Goal: Transaction & Acquisition: Register for event/course

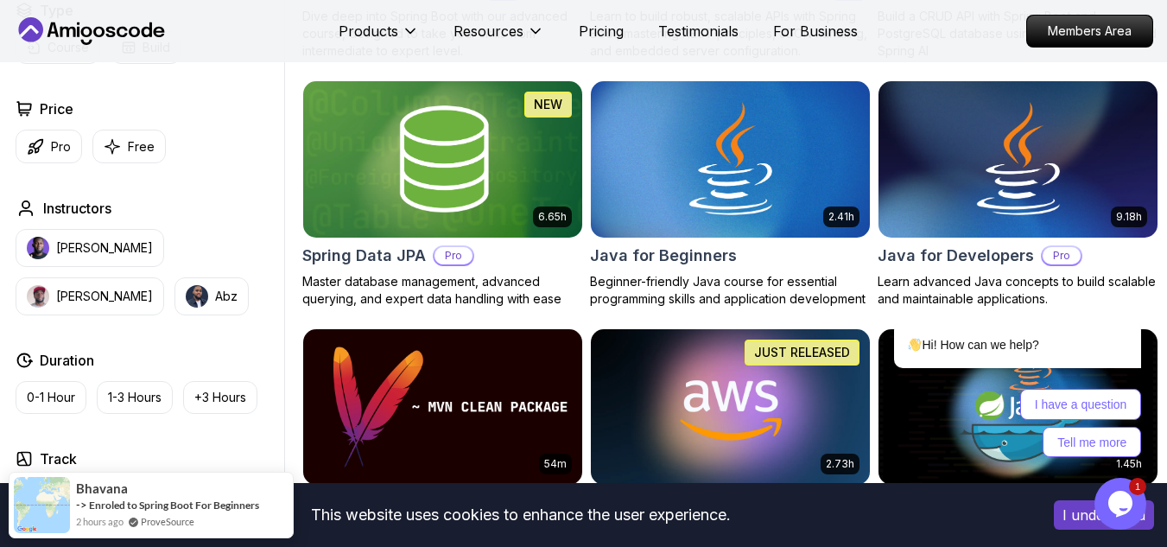
scroll to position [704, 0]
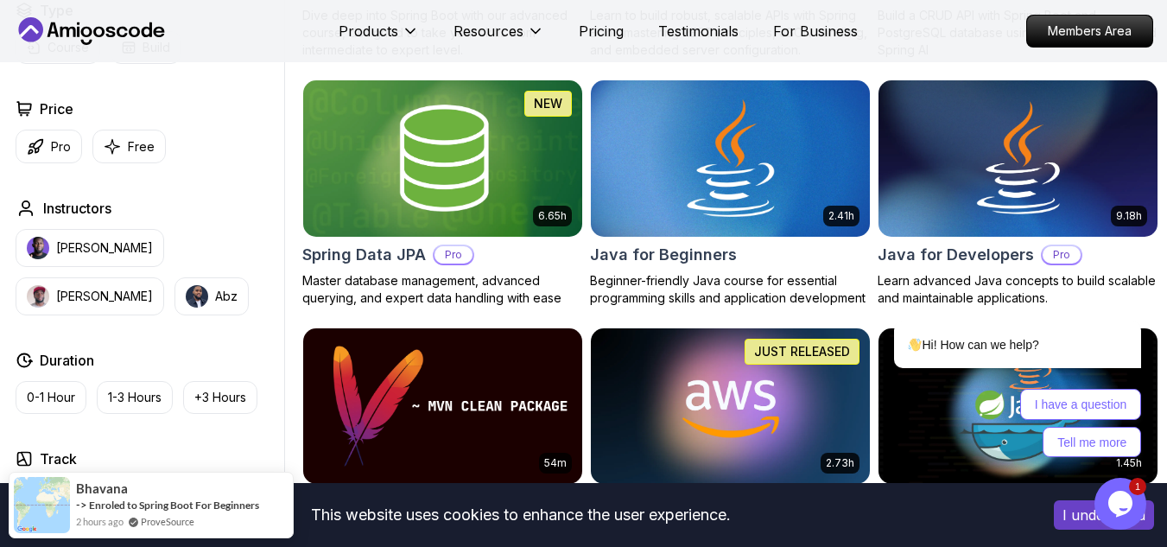
click at [706, 192] on img at bounding box center [730, 158] width 293 height 164
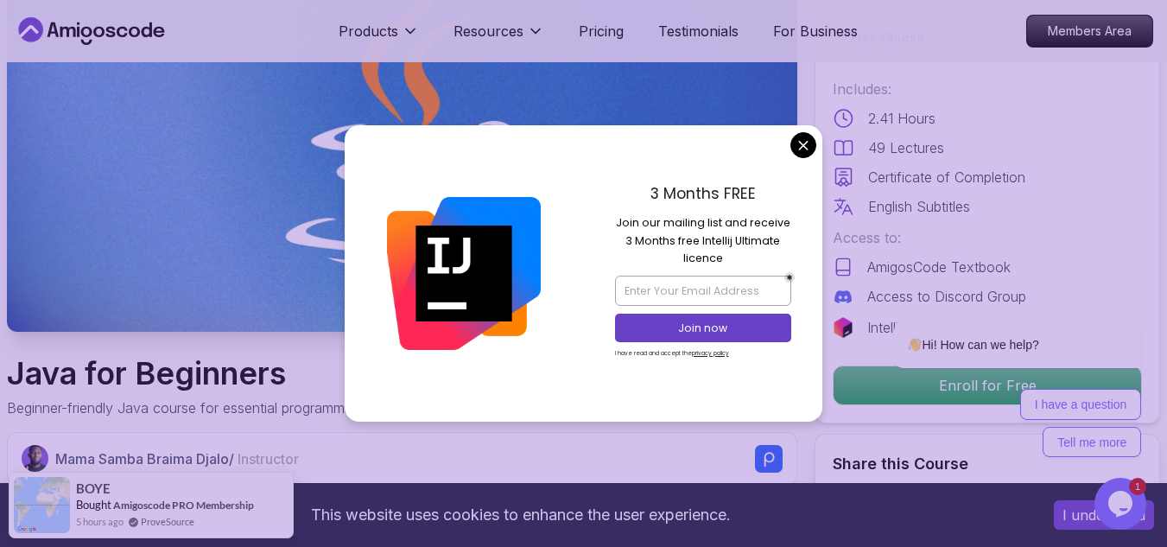
scroll to position [216, 0]
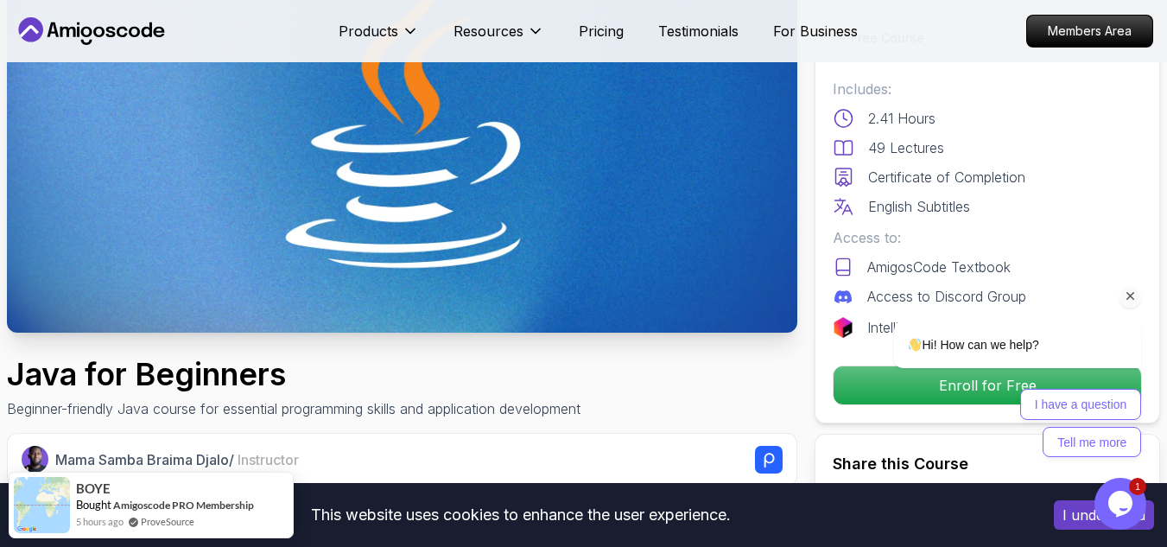
click at [894, 388] on div "Hi! How can we help? I have a question Tell me more" at bounding box center [995, 389] width 293 height 136
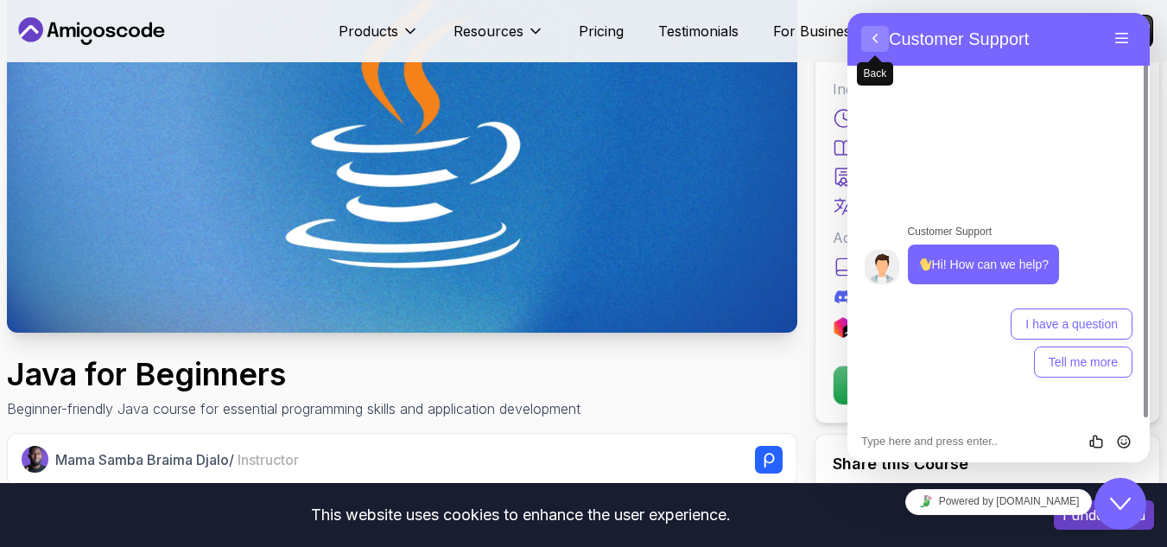
click at [874, 28] on button "Back" at bounding box center [875, 39] width 28 height 26
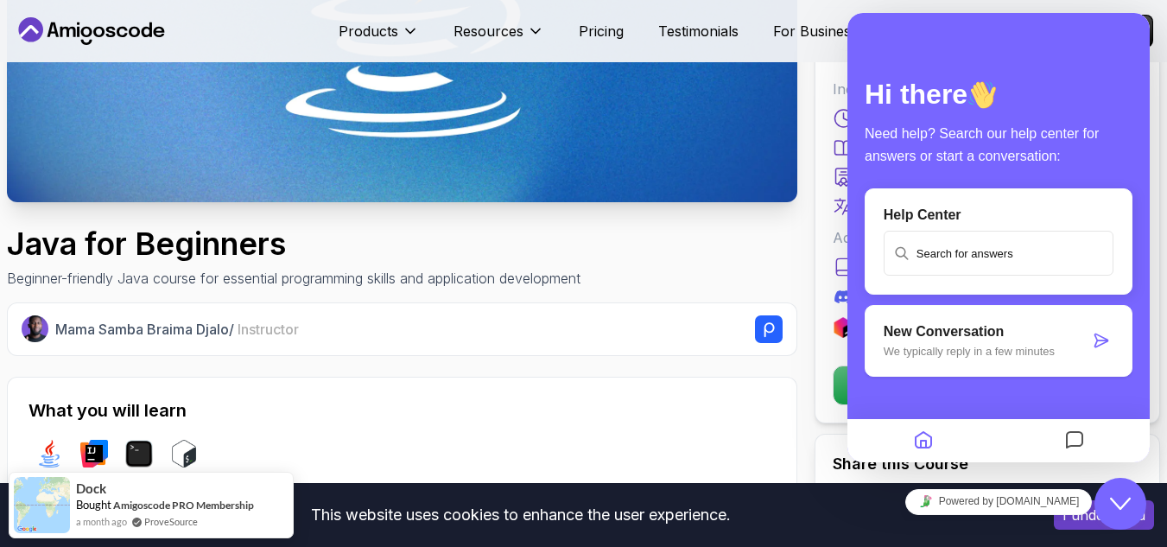
scroll to position [357, 0]
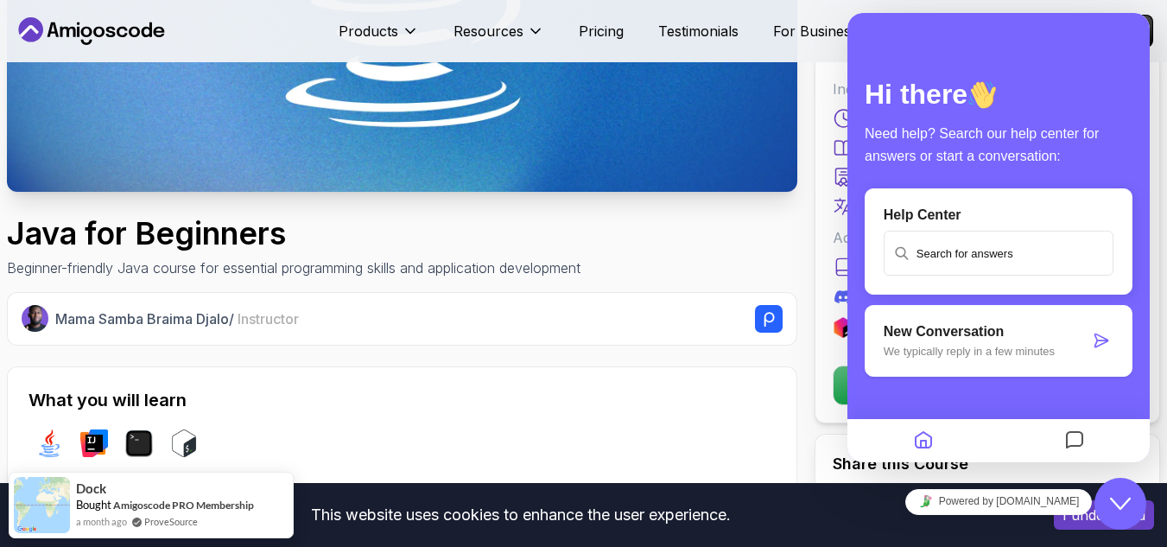
click at [1073, 98] on p "Hi there" at bounding box center [998, 93] width 268 height 41
click at [1083, 438] on icon "Messages" at bounding box center [1074, 441] width 21 height 34
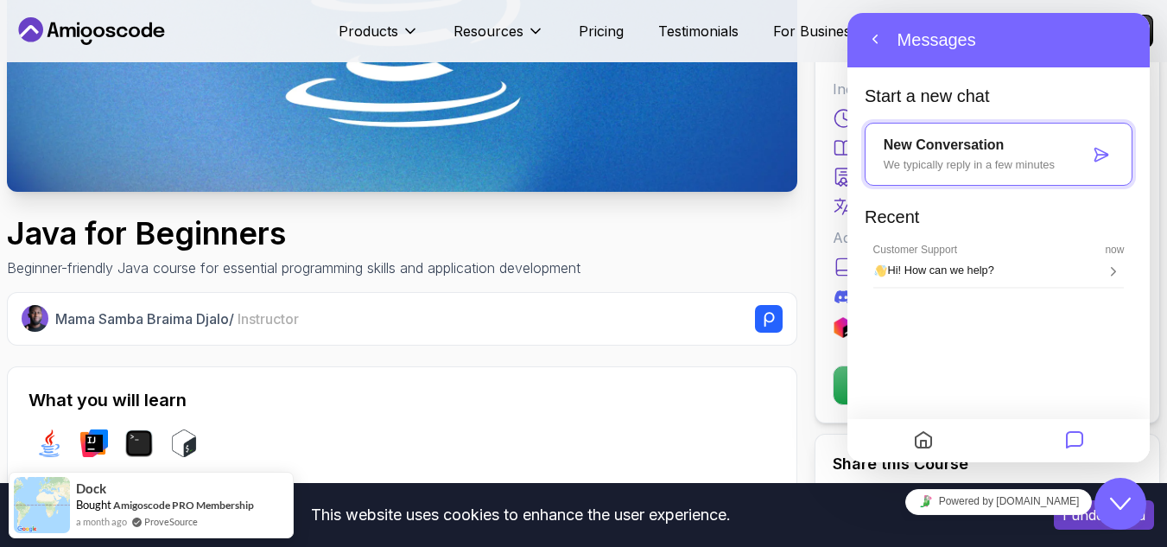
click at [1079, 451] on icon "Messages" at bounding box center [1074, 441] width 21 height 34
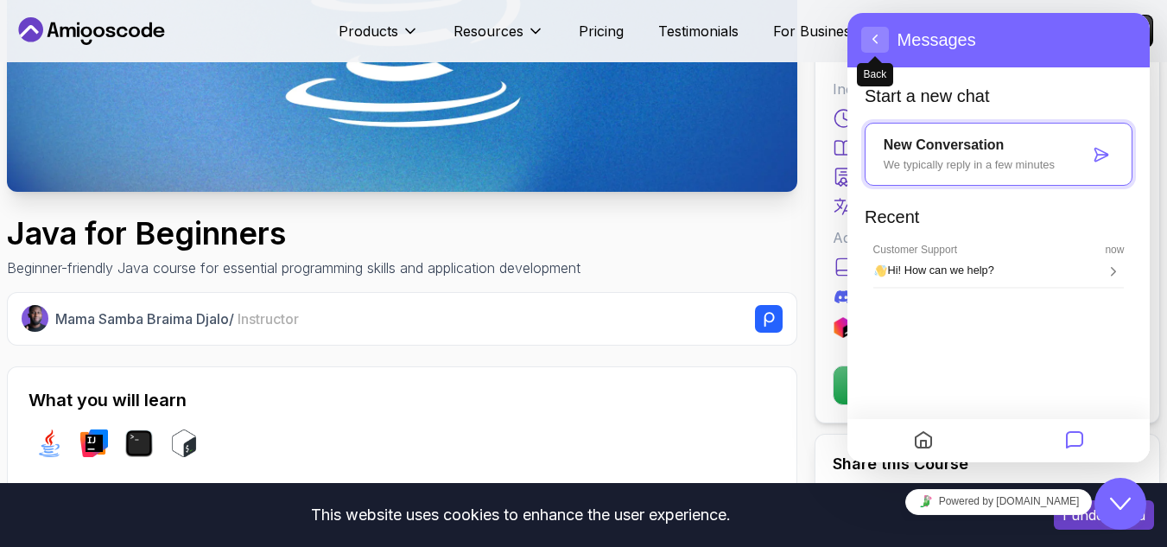
click at [868, 46] on button "Back" at bounding box center [875, 40] width 28 height 26
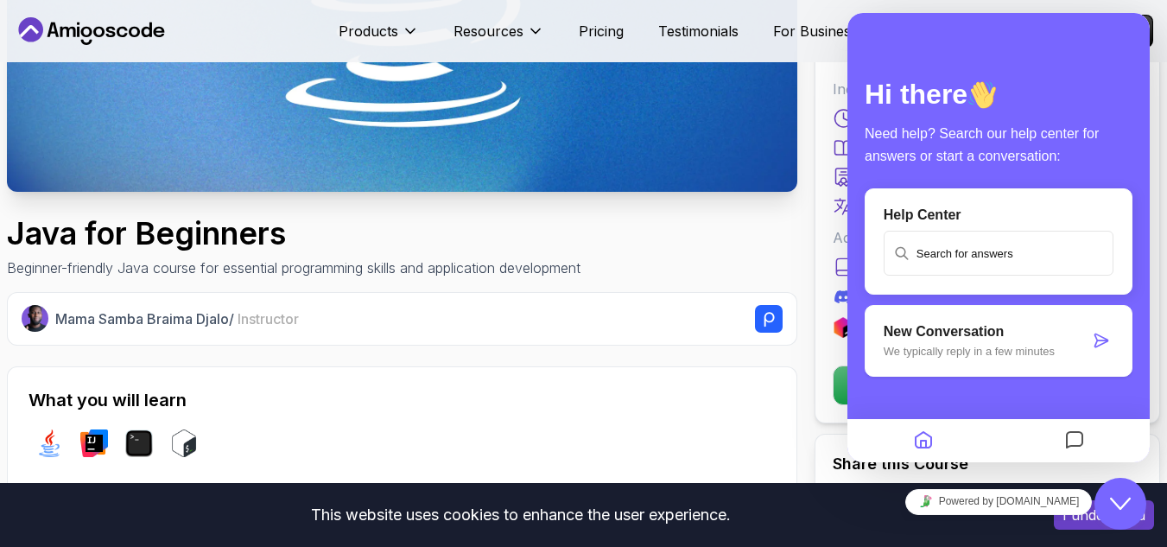
click at [868, 46] on div "Hi there Need help? Search our help center for answers or start a conversation:…" at bounding box center [998, 237] width 302 height 449
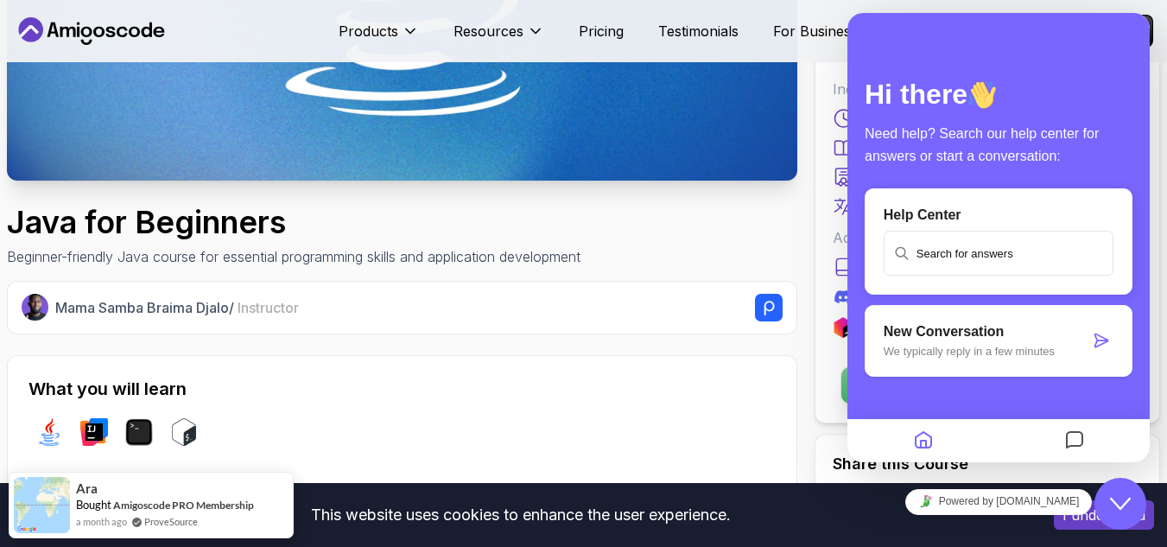
click at [840, 397] on button "Enroll for Free" at bounding box center [987, 385] width 294 height 38
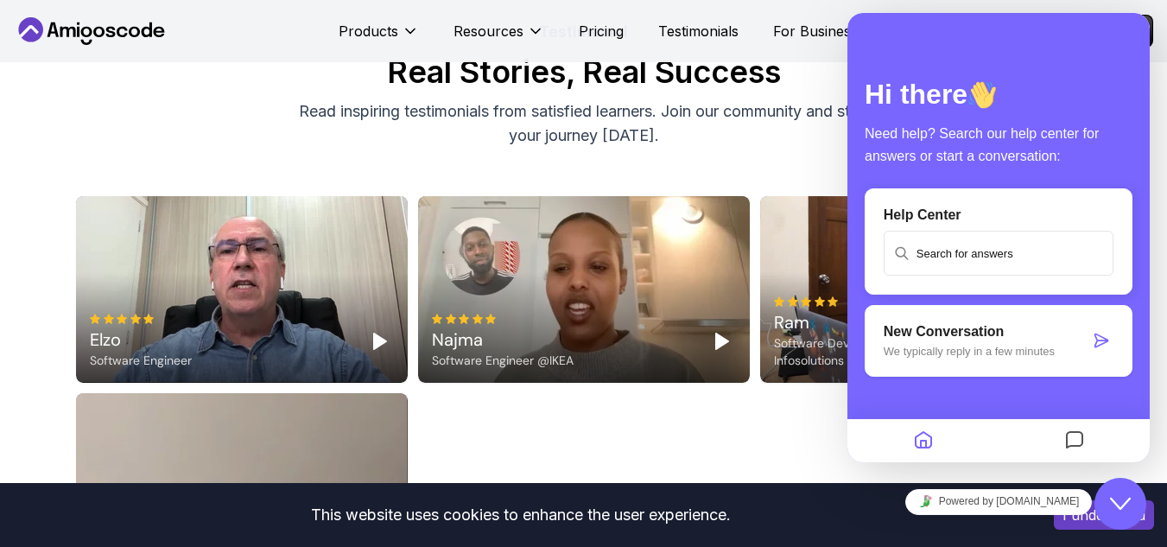
scroll to position [4312, 0]
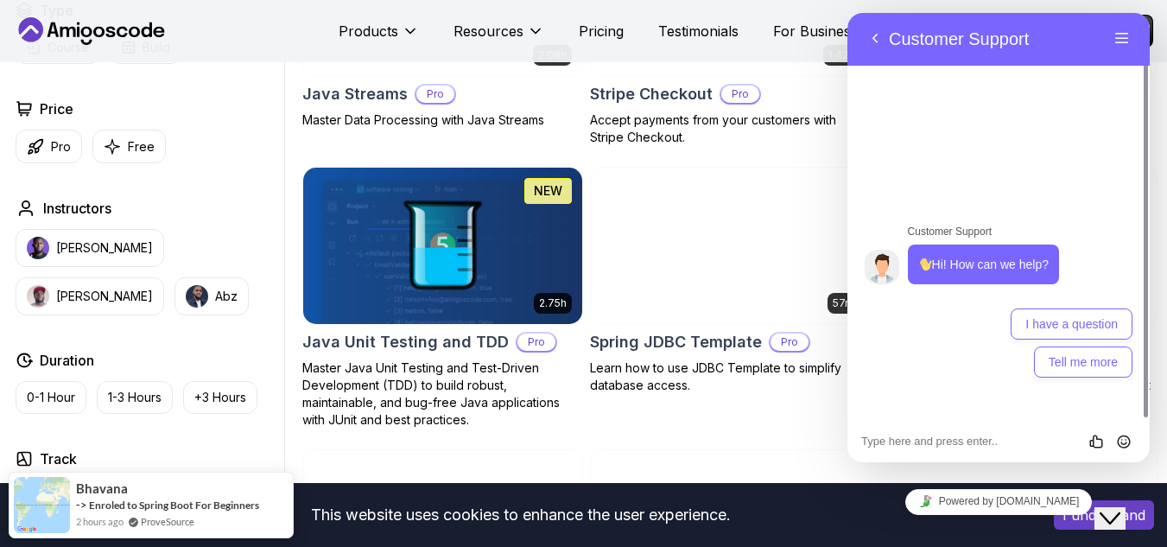
scroll to position [1950, 0]
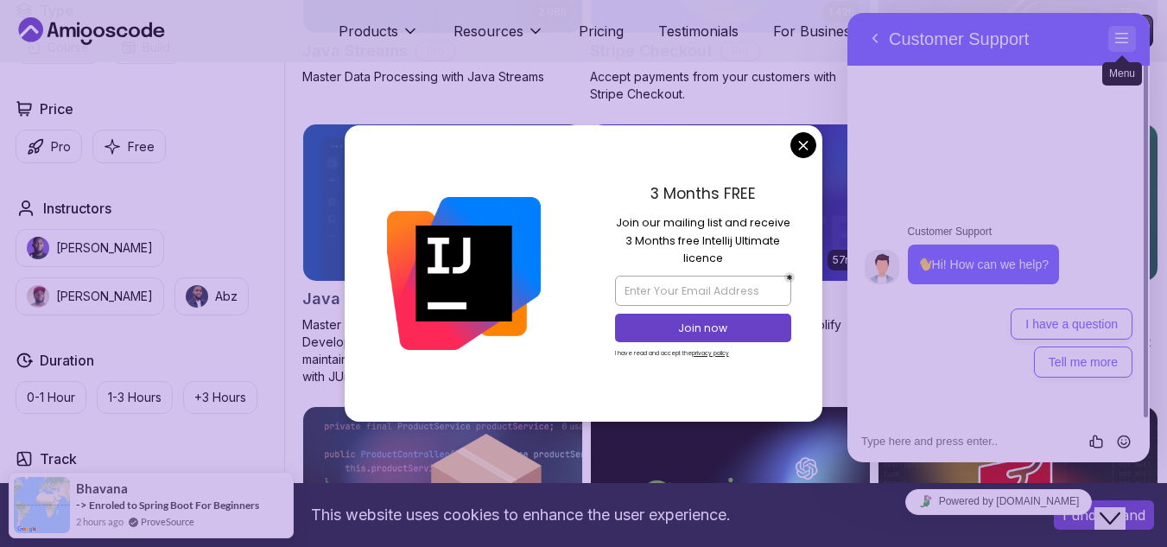
drag, startPoint x: 1137, startPoint y: 44, endPoint x: 1128, endPoint y: 44, distance: 9.5
click at [1128, 44] on div "Back Customer Support Menu" at bounding box center [998, 39] width 302 height 54
click at [1128, 44] on button "Menu" at bounding box center [1122, 39] width 28 height 26
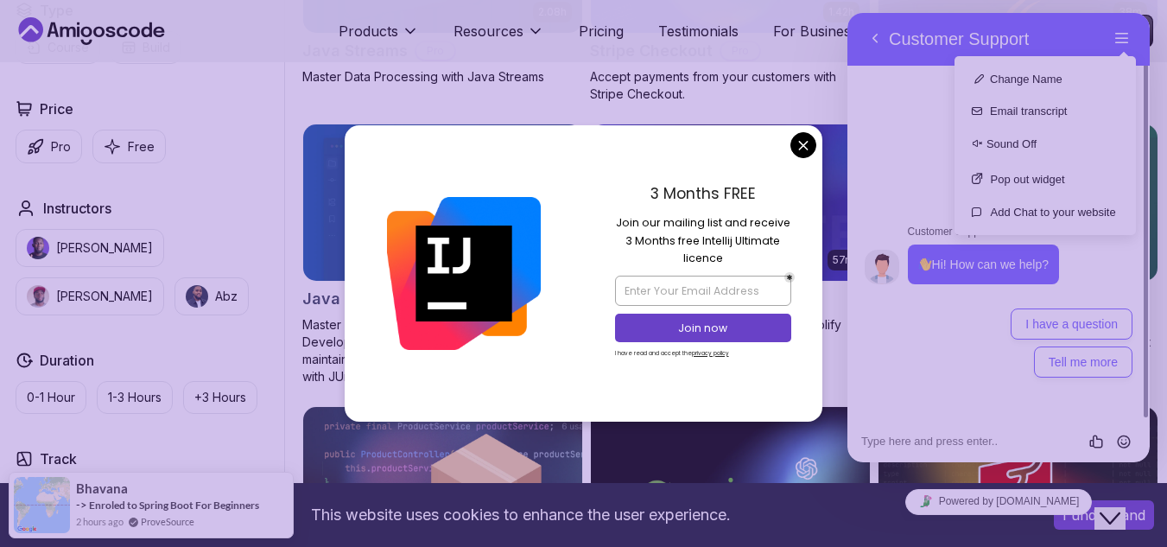
drag, startPoint x: 802, startPoint y: 148, endPoint x: 816, endPoint y: 93, distance: 56.1
